Goal: Task Accomplishment & Management: Complete application form

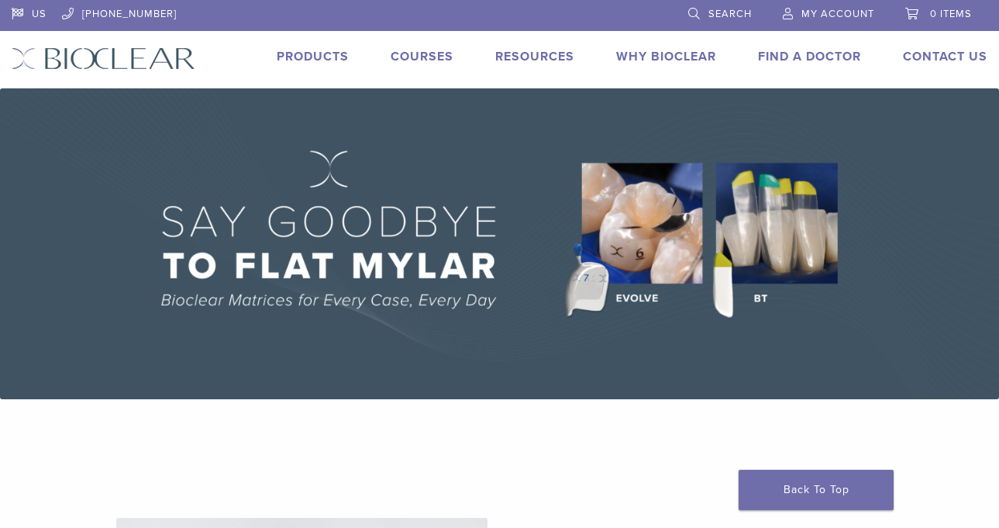
click at [823, 19] on span "My Account" at bounding box center [838, 14] width 73 height 12
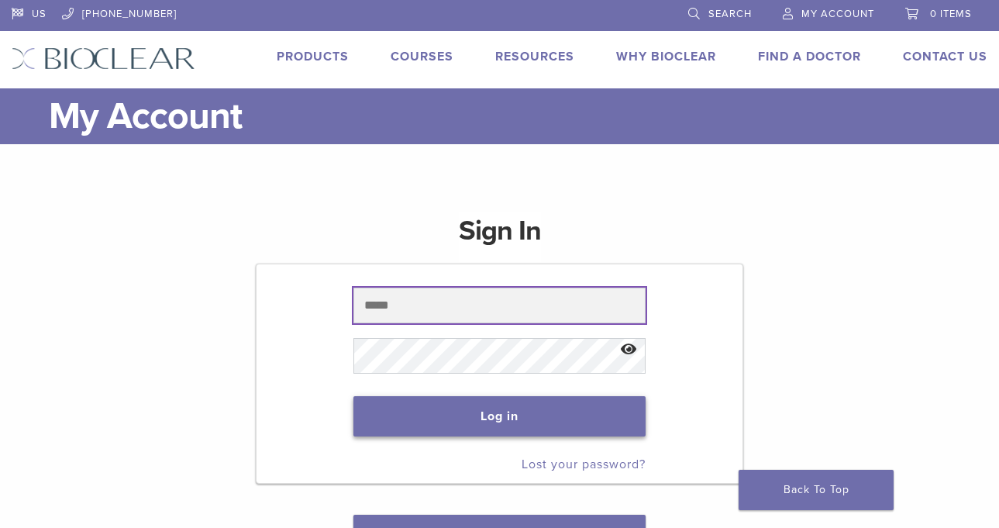
type input "**********"
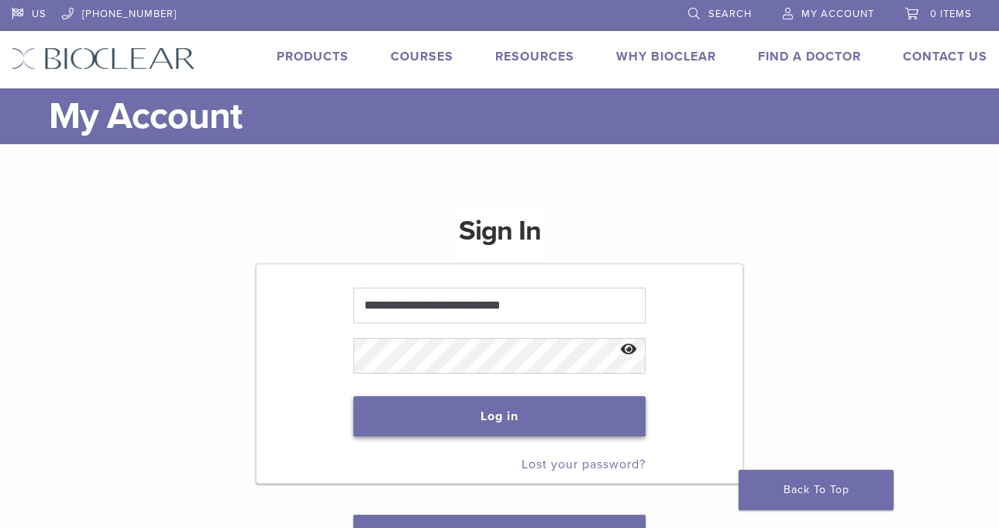
click at [498, 414] on button "Log in" at bounding box center [500, 416] width 292 height 40
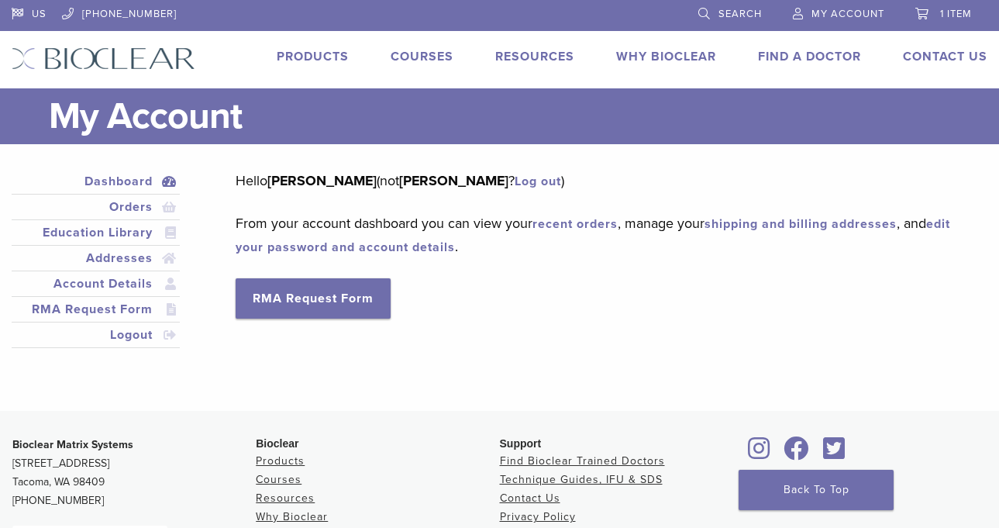
click at [926, 46] on div "US 1.855.712.5327 Search My Account 1 item Cart × TruContact Kit 1 × $ 58.68 Su…" at bounding box center [499, 44] width 999 height 88
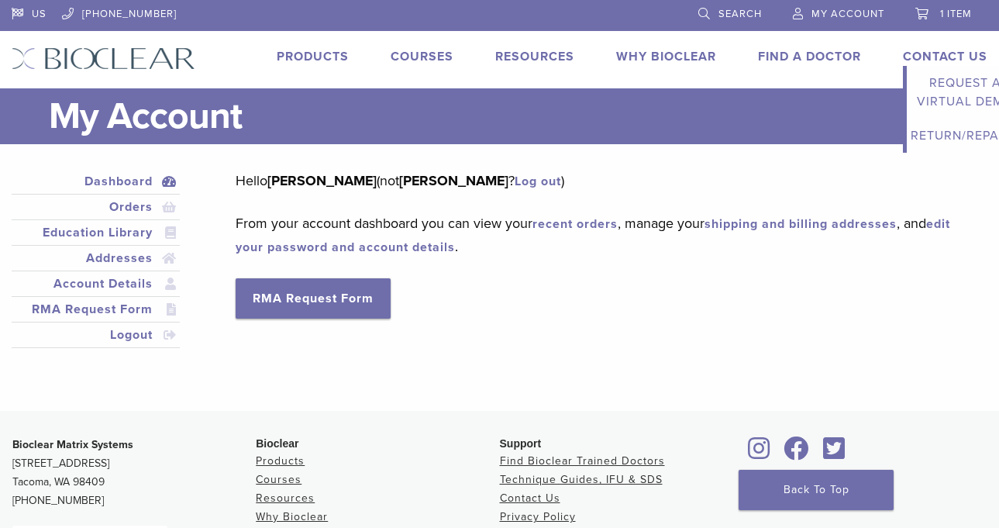
click at [963, 136] on link "Return/Repairs" at bounding box center [965, 136] width 116 height 34
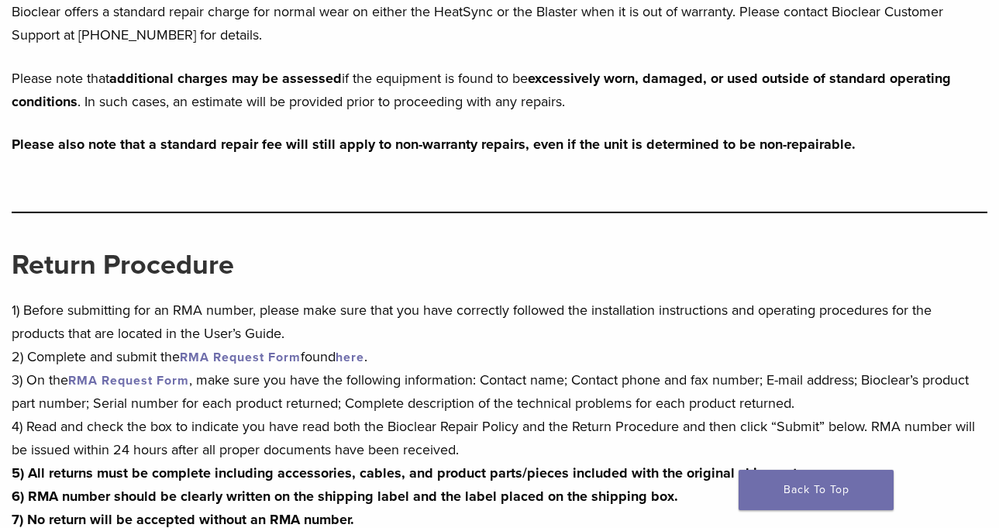
scroll to position [543, 0]
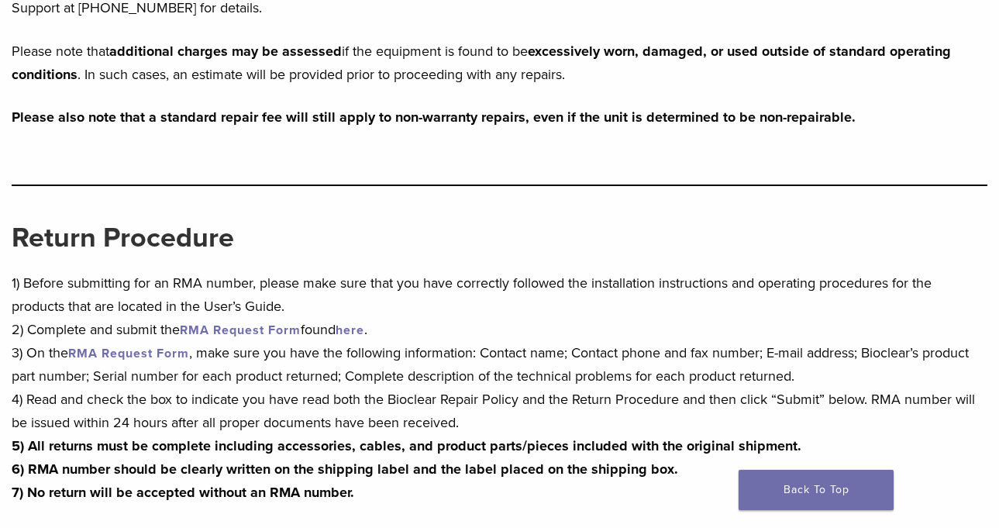
click at [364, 333] on link "here" at bounding box center [350, 331] width 29 height 16
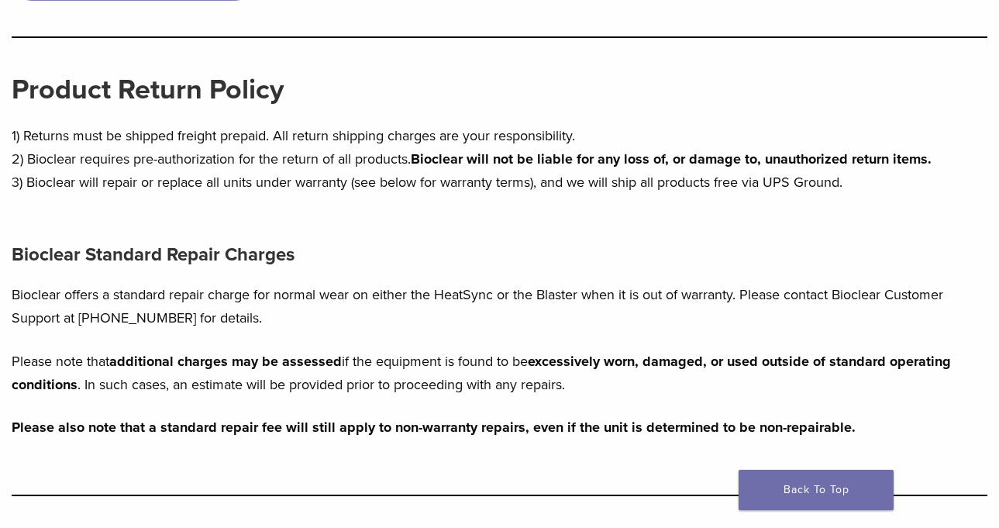
scroll to position [310, 0]
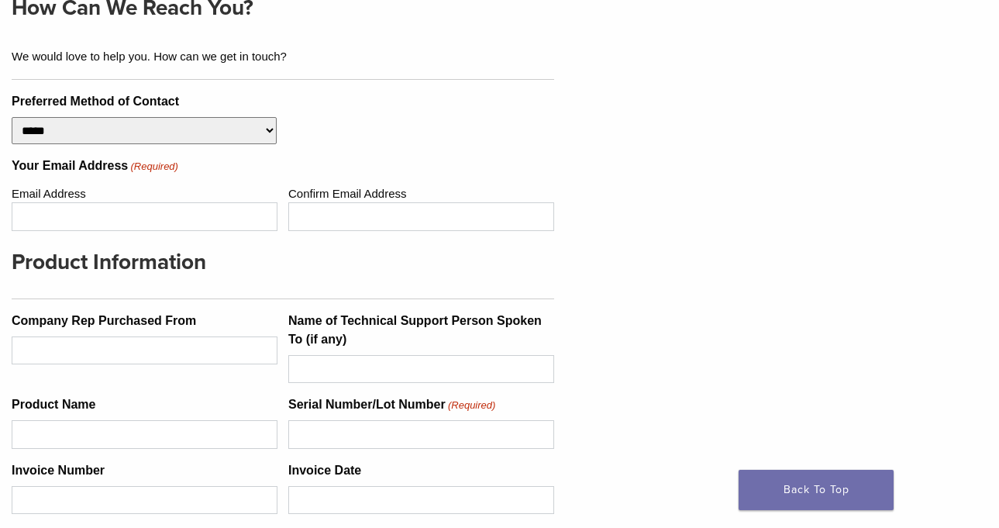
scroll to position [620, 0]
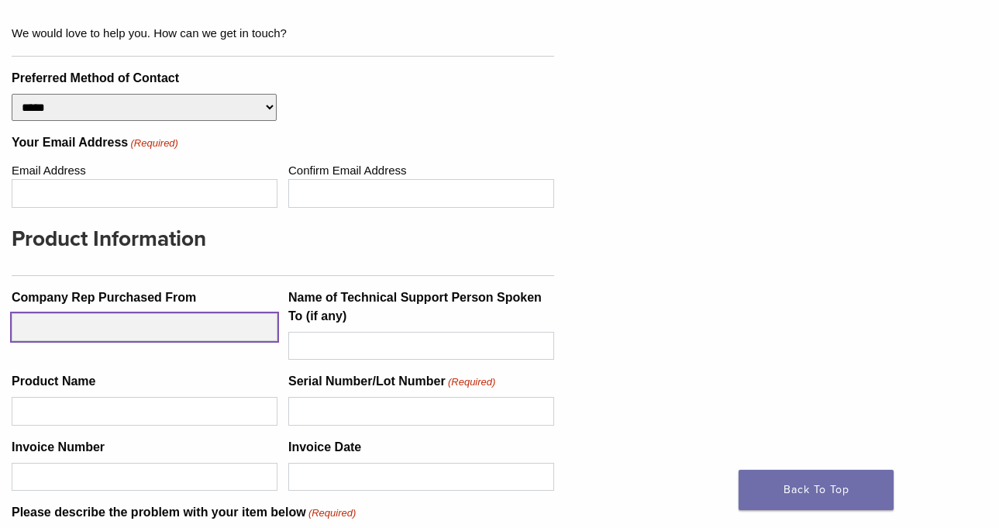
click at [181, 337] on input "Company Rep Purchased From" at bounding box center [145, 327] width 266 height 28
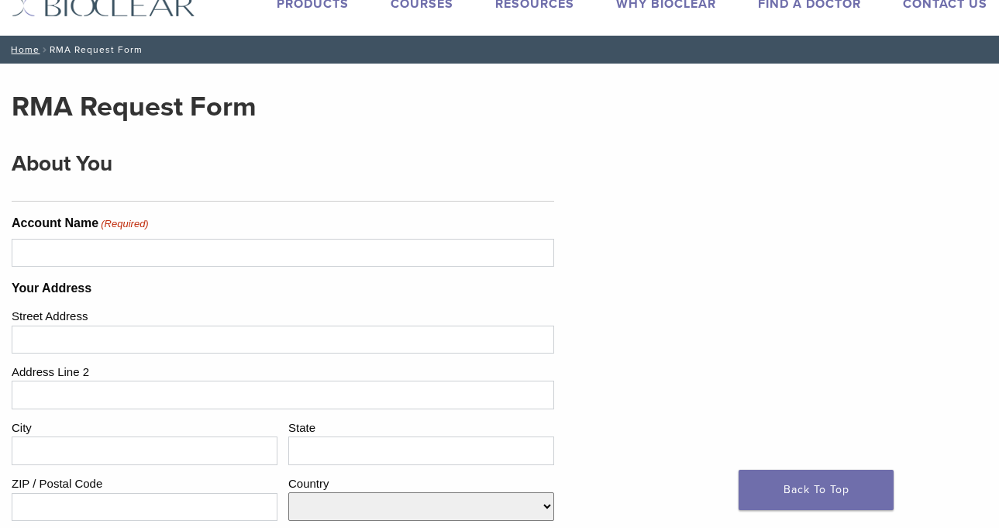
scroll to position [78, 0]
